Goal: Navigation & Orientation: Find specific page/section

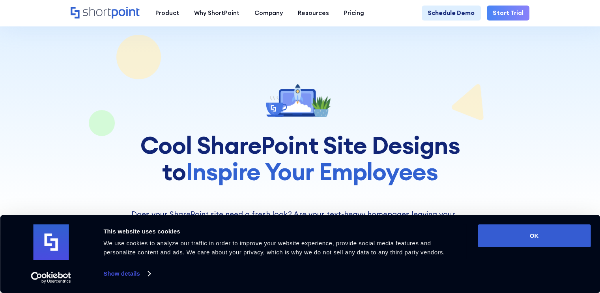
scroll to position [158, 0]
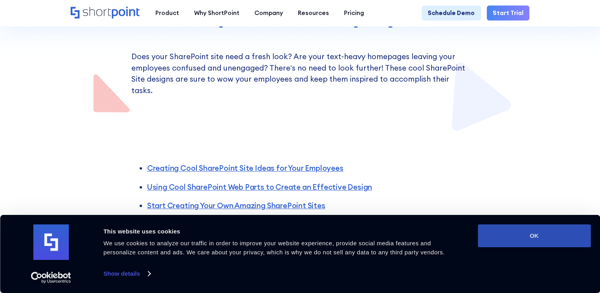
click at [507, 229] on button "OK" at bounding box center [534, 236] width 113 height 23
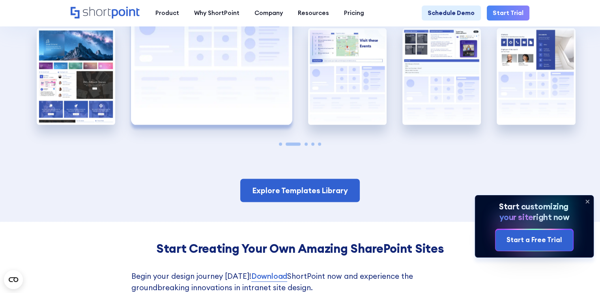
scroll to position [1460, 0]
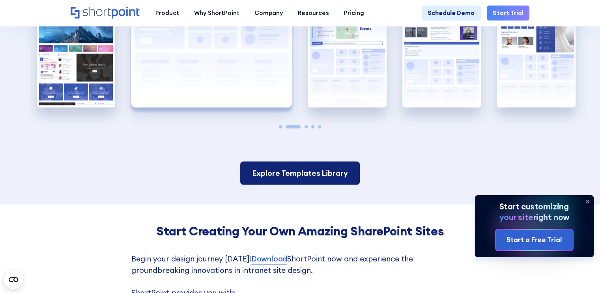
click at [319, 171] on link "Explore Templates Library" at bounding box center [300, 172] width 120 height 23
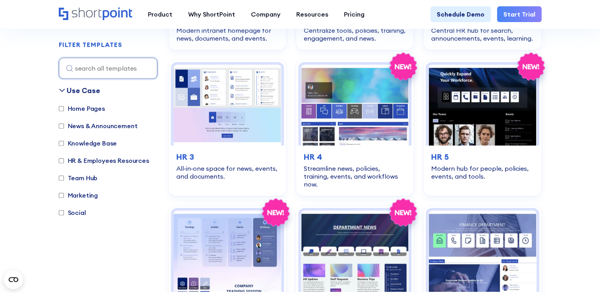
scroll to position [355, 0]
